Goal: Check status: Check status

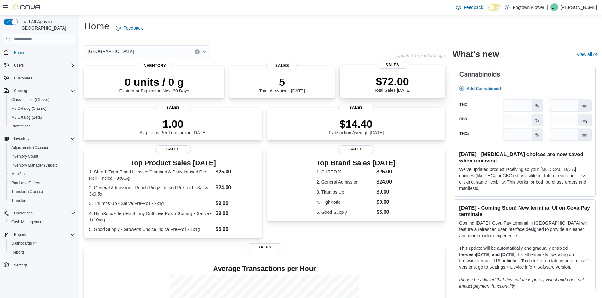
click at [413, 78] on div "$72.00 Total Sales Today" at bounding box center [392, 83] width 95 height 20
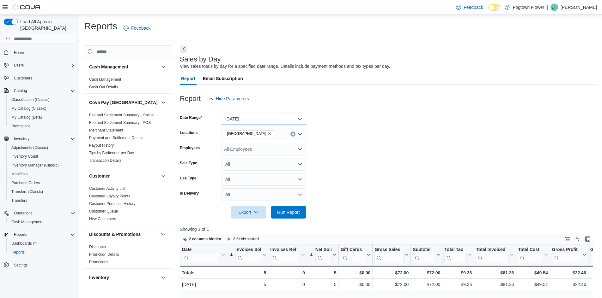
click at [300, 117] on button "[DATE]" at bounding box center [263, 119] width 85 height 13
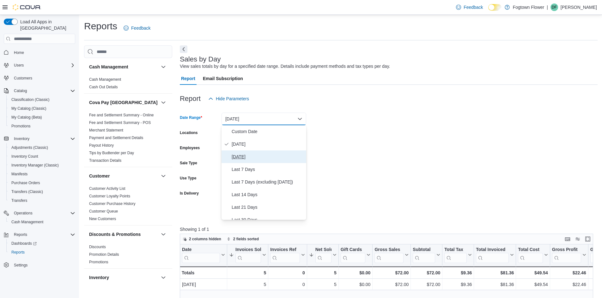
click at [253, 158] on span "[DATE]" at bounding box center [268, 157] width 72 height 8
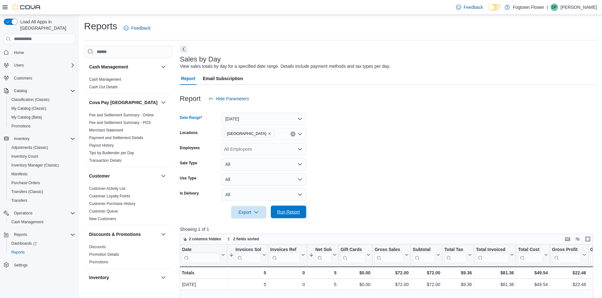
click at [280, 214] on span "Run Report" at bounding box center [288, 212] width 23 height 6
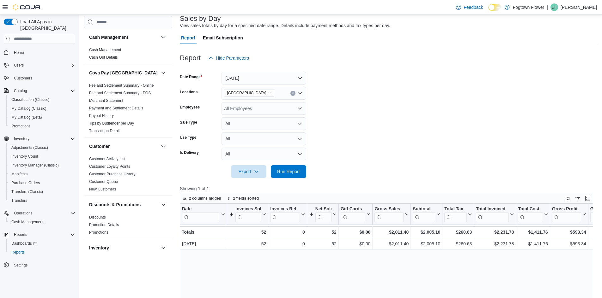
scroll to position [32, 0]
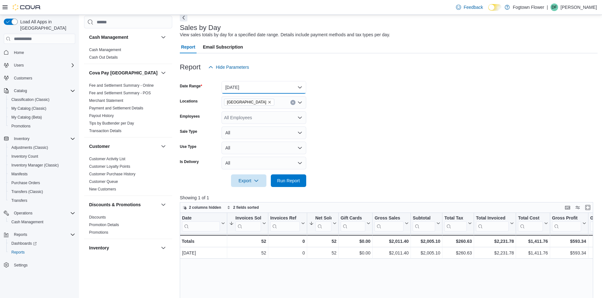
click at [294, 83] on button "[DATE]" at bounding box center [263, 87] width 85 height 13
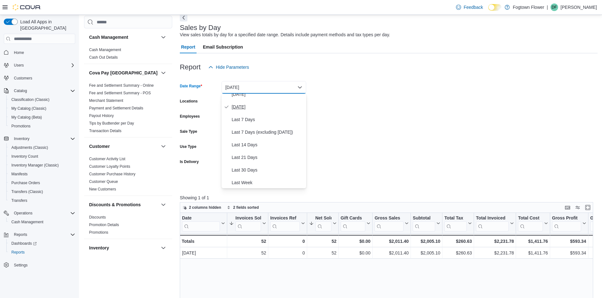
scroll to position [63, 0]
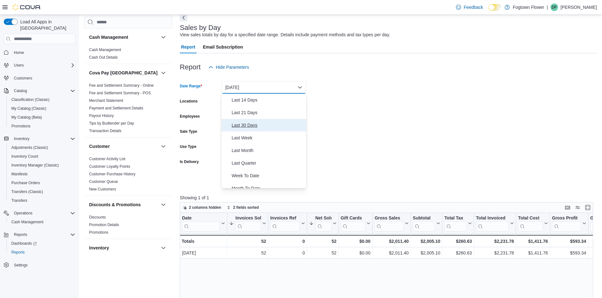
click at [267, 129] on span "Last 30 Days" at bounding box center [268, 126] width 72 height 8
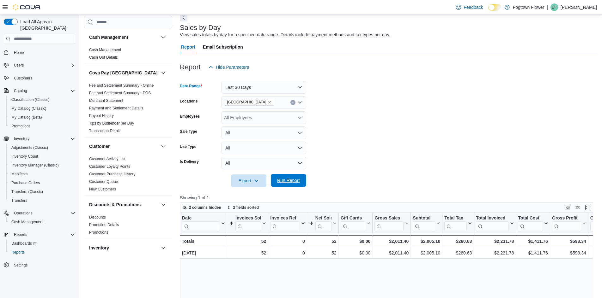
click at [283, 179] on span "Run Report" at bounding box center [288, 181] width 23 height 6
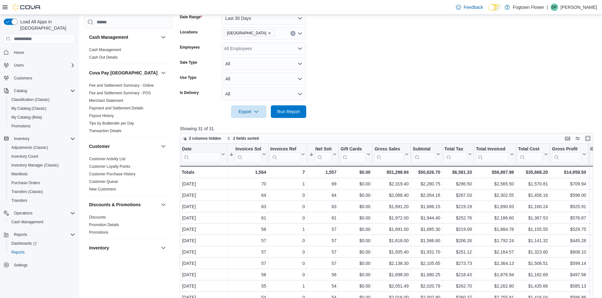
scroll to position [32, 0]
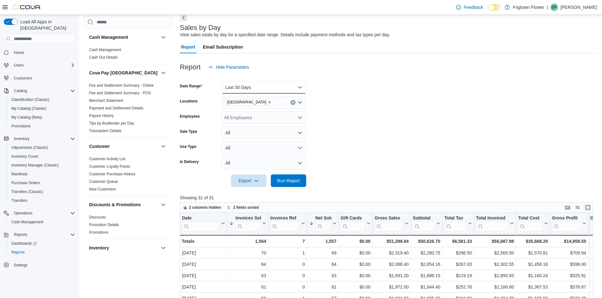
click at [287, 86] on button "Last 30 Days" at bounding box center [263, 87] width 85 height 13
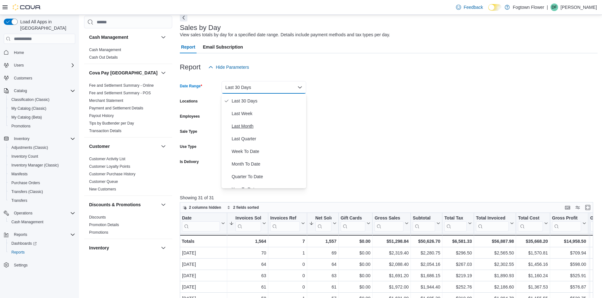
scroll to position [95, 0]
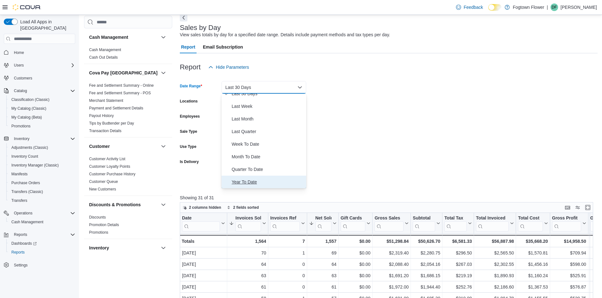
click at [251, 181] on span "Year To Date" at bounding box center [268, 182] width 72 height 8
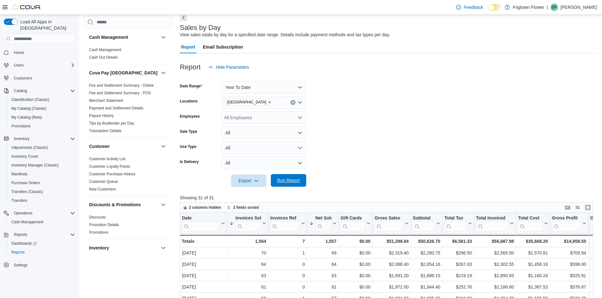
click at [285, 176] on span "Run Report" at bounding box center [288, 180] width 28 height 13
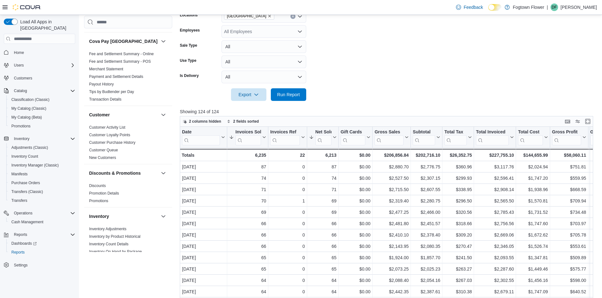
scroll to position [116, 0]
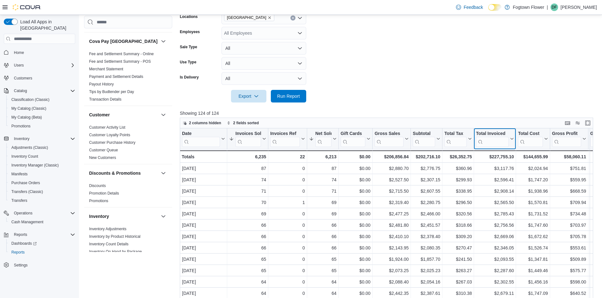
click at [487, 132] on div "Total Invoiced" at bounding box center [492, 134] width 33 height 6
click at [501, 172] on span "Sort High-Low" at bounding box center [499, 170] width 24 height 5
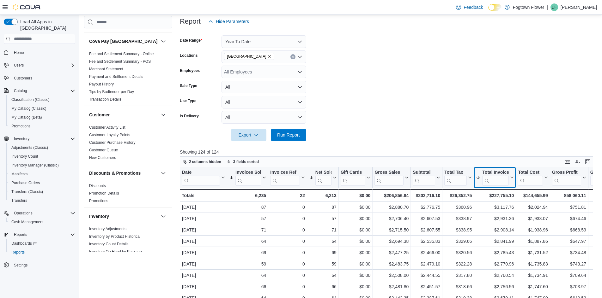
scroll to position [0, 0]
